Goal: Check status: Check status

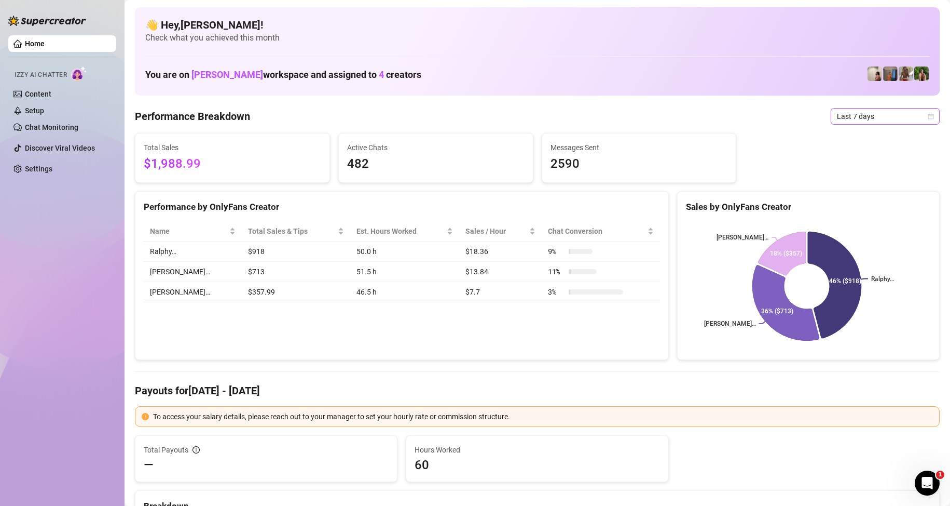
drag, startPoint x: 903, startPoint y: 117, endPoint x: 891, endPoint y: 123, distance: 12.8
click at [902, 117] on span "Last 7 days" at bounding box center [885, 116] width 97 height 16
click at [851, 204] on div "Custom date" at bounding box center [876, 203] width 92 height 11
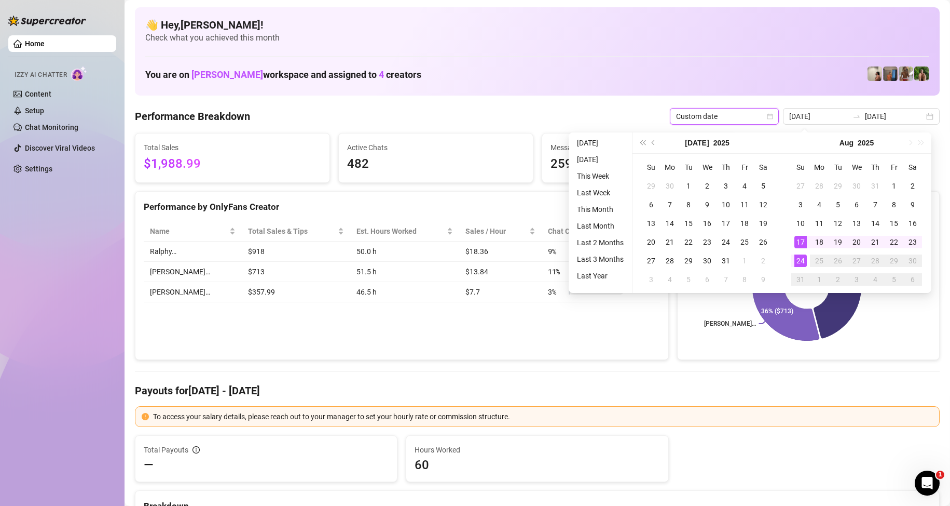
type input "[DATE]"
click at [798, 261] on div "24" at bounding box center [801, 260] width 12 height 12
click at [799, 261] on div "24" at bounding box center [801, 260] width 12 height 12
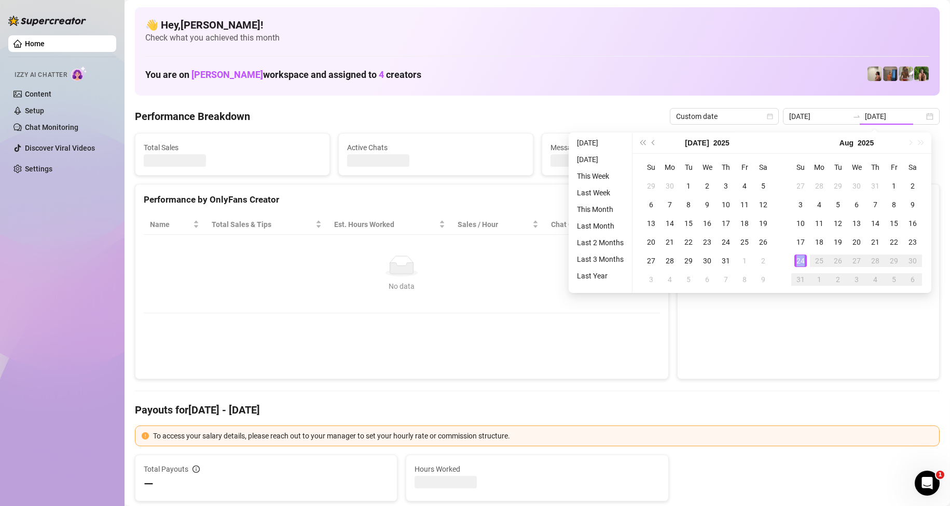
type input "[DATE]"
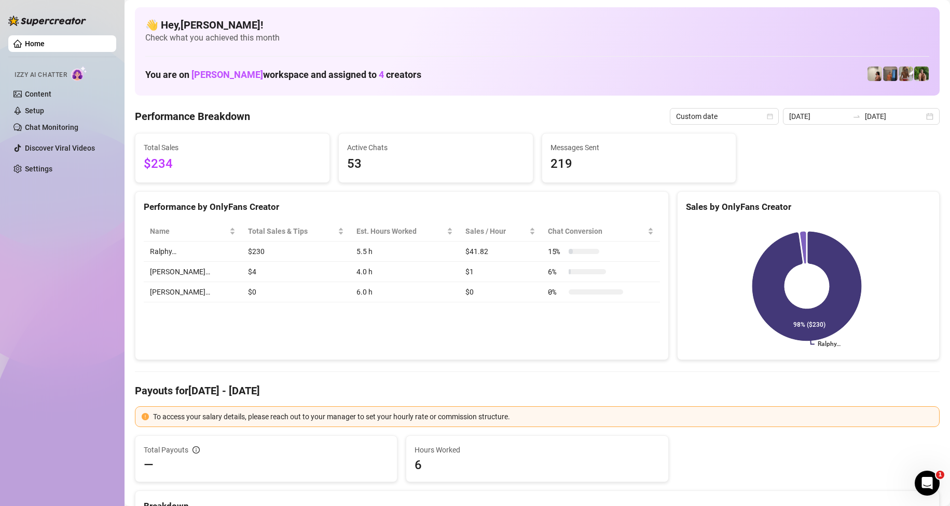
click at [426, 336] on div "Performance by OnlyFans Creator Name Total Sales & Tips Est. Hours Worked Sales…" at bounding box center [402, 275] width 534 height 169
